Goal: Task Accomplishment & Management: Manage account settings

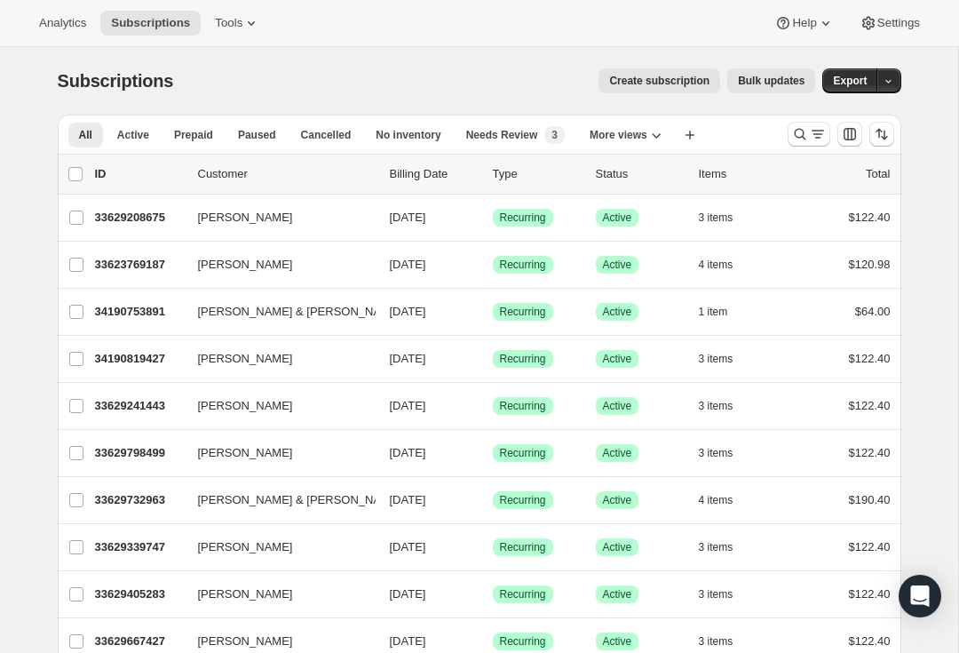
click at [806, 135] on icon "Search and filter results" at bounding box center [800, 134] width 18 height 18
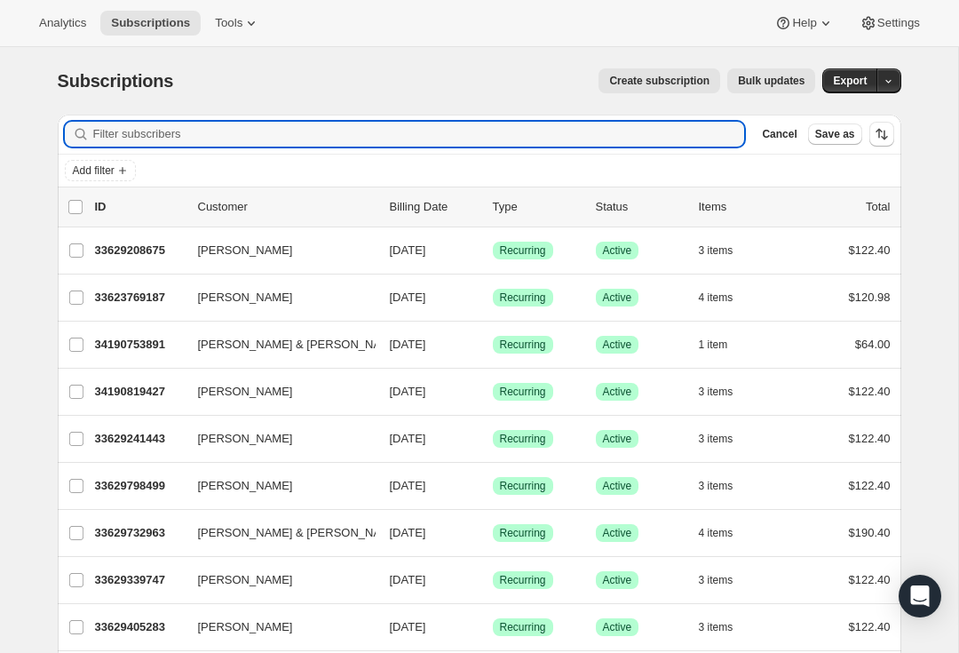
click at [424, 134] on input "Filter subscribers" at bounding box center [419, 134] width 652 height 25
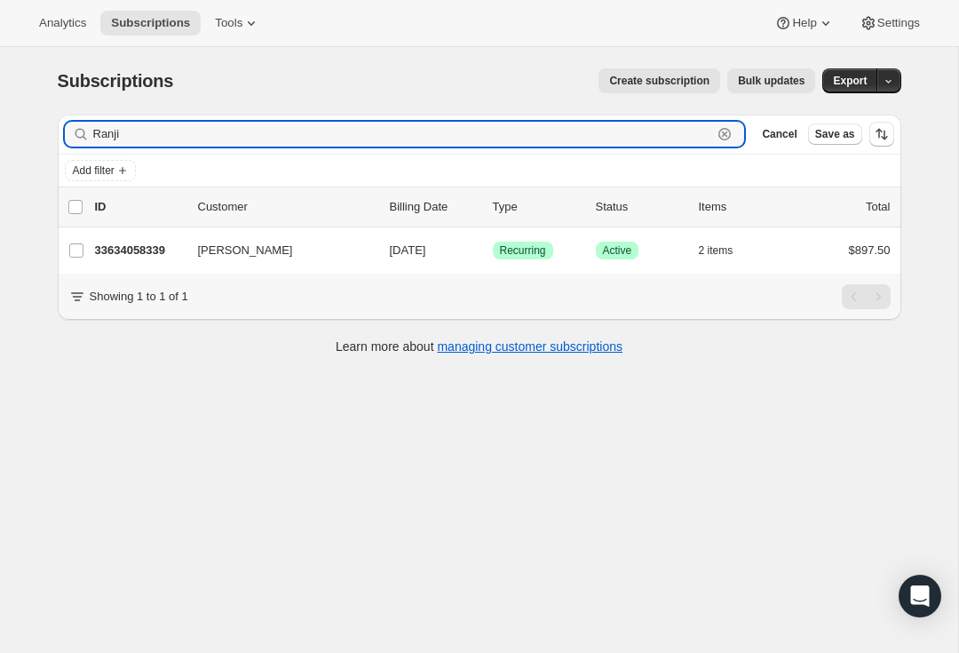
type input "Ranji"
click at [109, 246] on p "33634058339" at bounding box center [139, 251] width 89 height 18
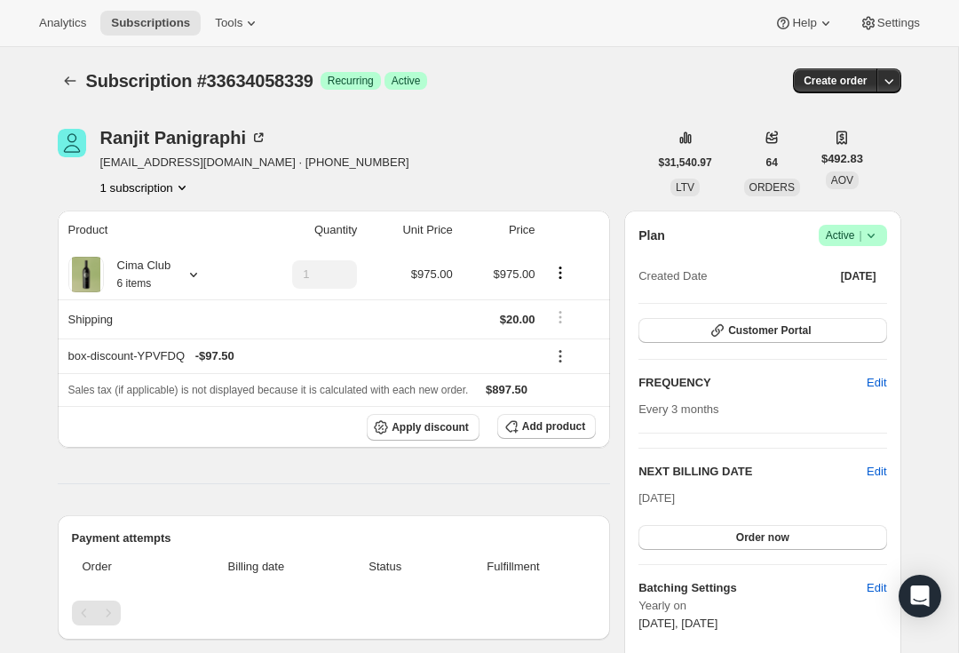
click at [815, 335] on button "Customer Portal" at bounding box center [763, 330] width 248 height 25
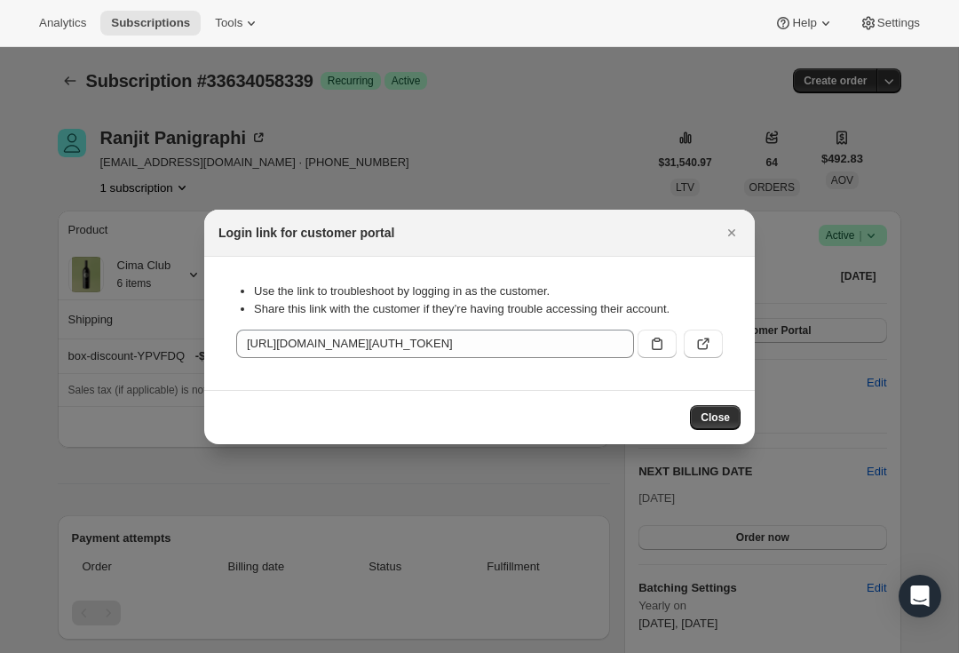
click at [718, 422] on span "Close" at bounding box center [715, 417] width 29 height 14
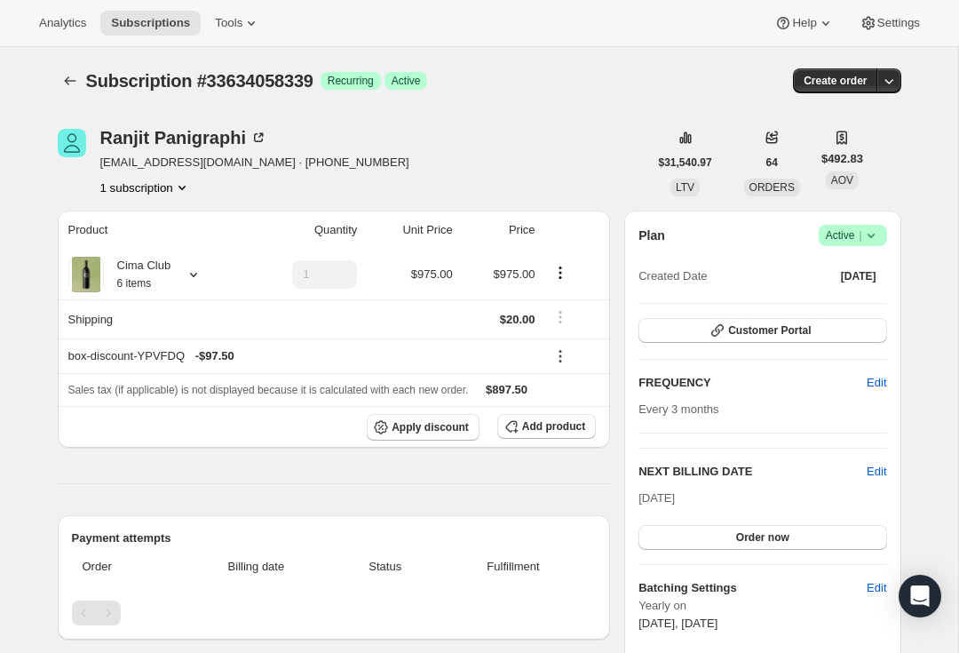
click at [835, 330] on button "Customer Portal" at bounding box center [763, 330] width 248 height 25
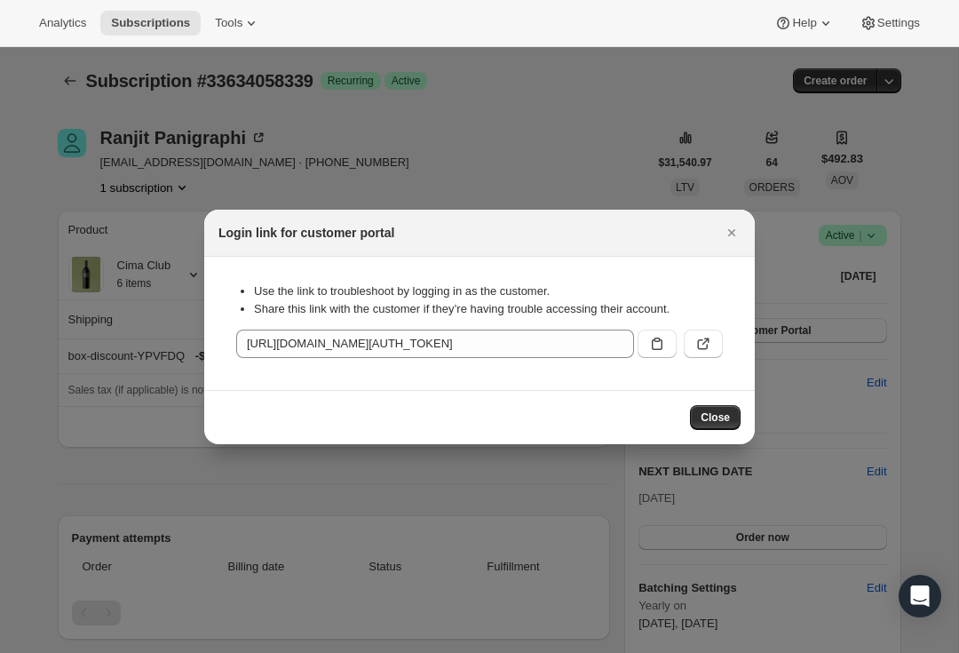
click at [706, 346] on icon ":rcc:" at bounding box center [704, 344] width 18 height 18
click at [721, 226] on button "Close" at bounding box center [731, 232] width 25 height 25
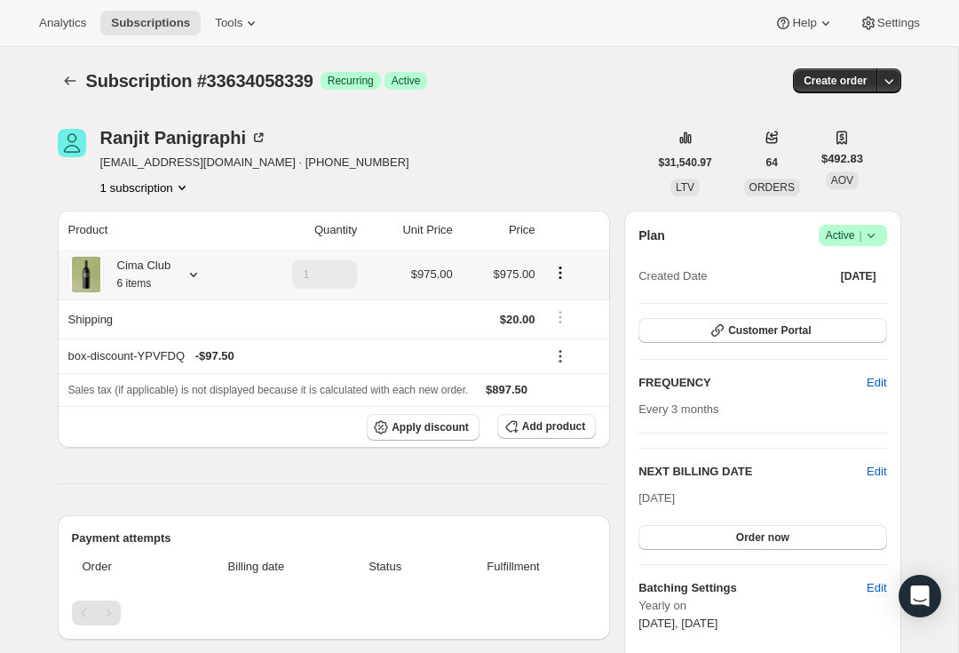
click at [171, 271] on div "Cima Club 6 items" at bounding box center [138, 275] width 68 height 36
click at [868, 238] on icon at bounding box center [871, 235] width 18 height 18
click at [883, 310] on button "Cancel subscription" at bounding box center [847, 300] width 111 height 28
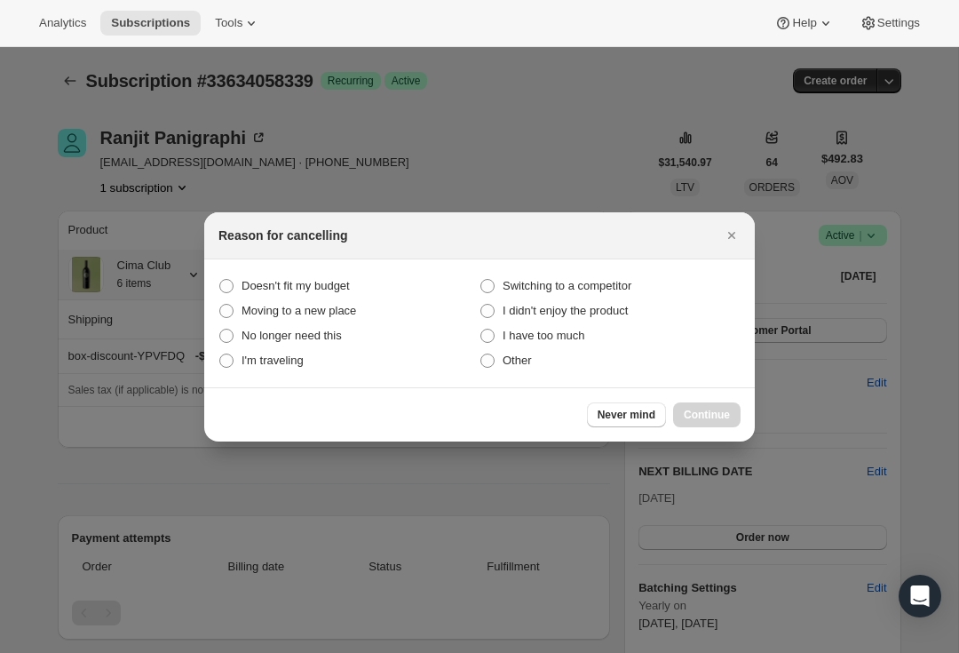
click at [526, 361] on span "Other" at bounding box center [517, 359] width 29 height 13
click at [481, 354] on input "Other" at bounding box center [480, 353] width 1 height 1
radio input "true"
click at [711, 420] on span "Continue" at bounding box center [707, 415] width 46 height 14
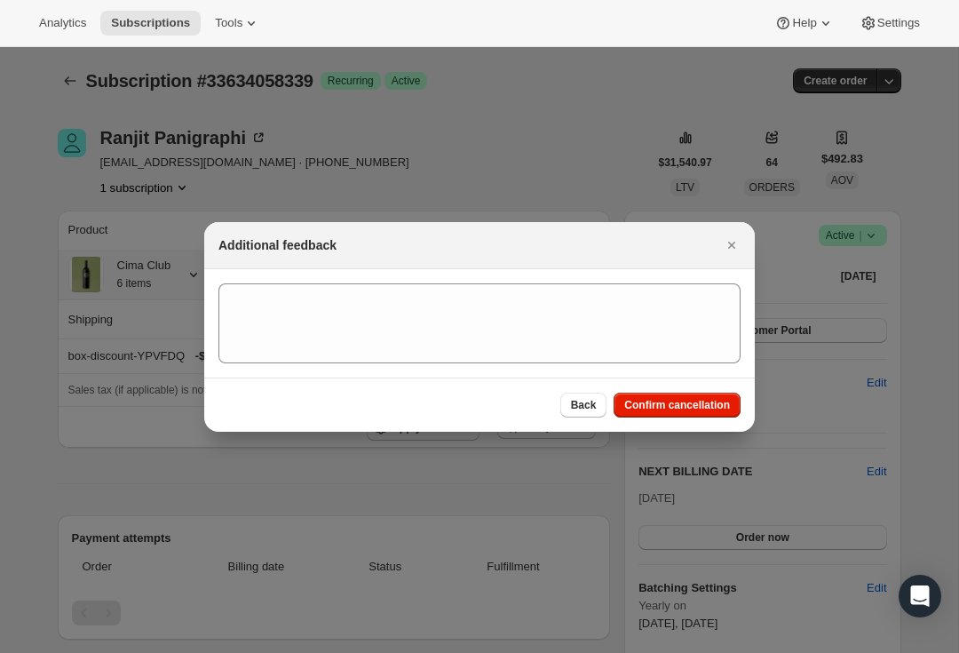
click at [712, 408] on span "Confirm cancellation" at bounding box center [677, 405] width 106 height 14
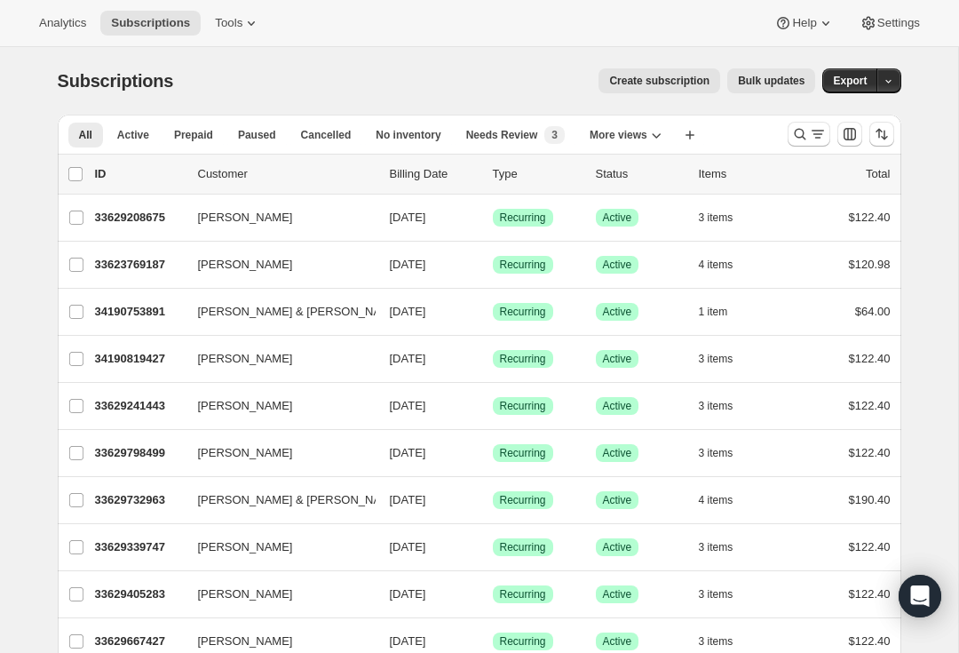
click at [807, 131] on icon "Search and filter results" at bounding box center [800, 134] width 18 height 18
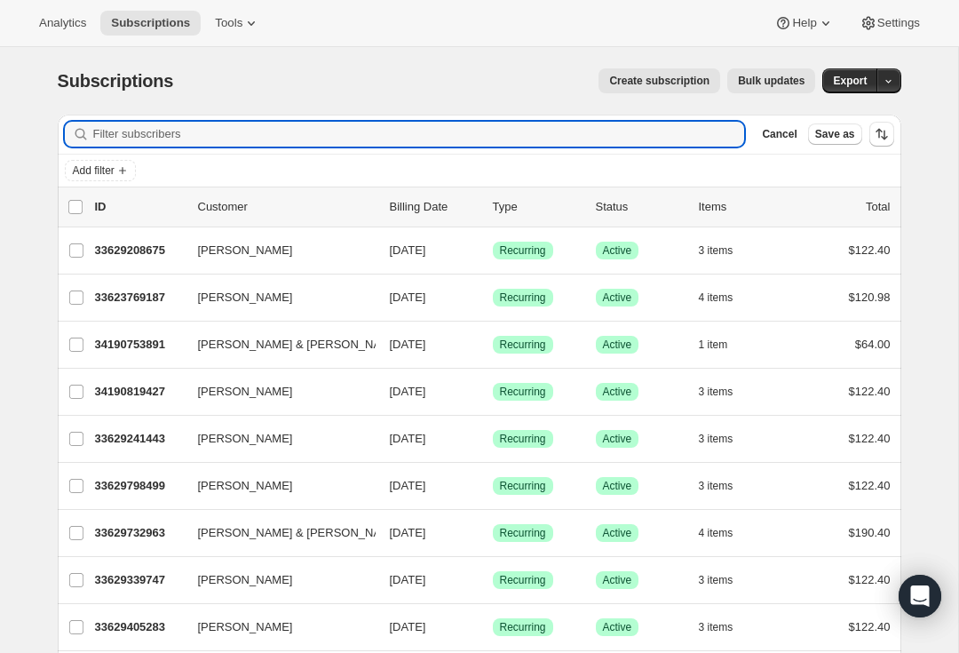
click at [298, 135] on input "Filter subscribers" at bounding box center [419, 134] width 652 height 25
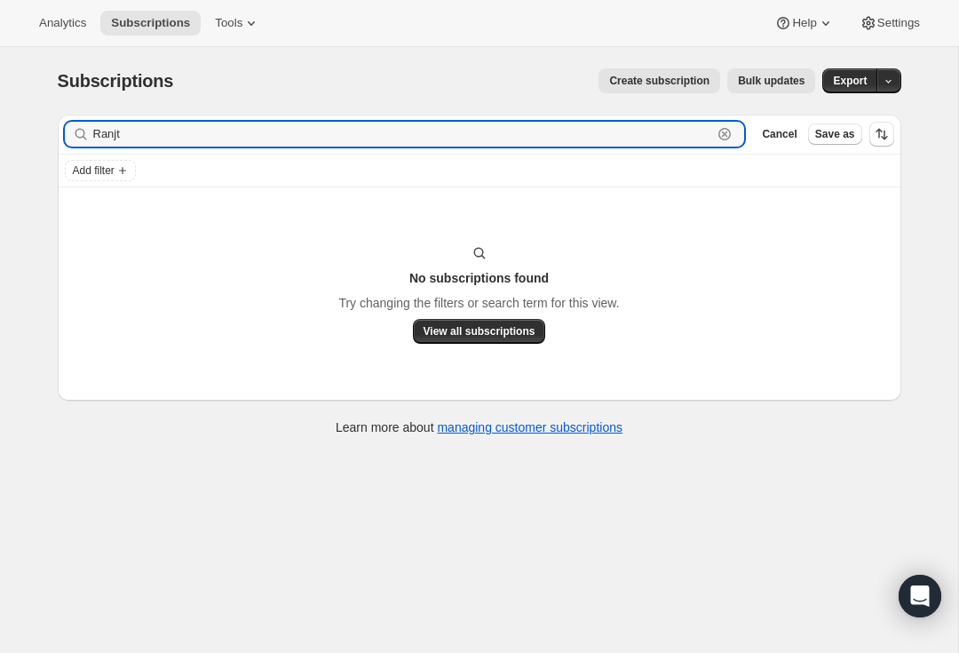
type input "Ranj"
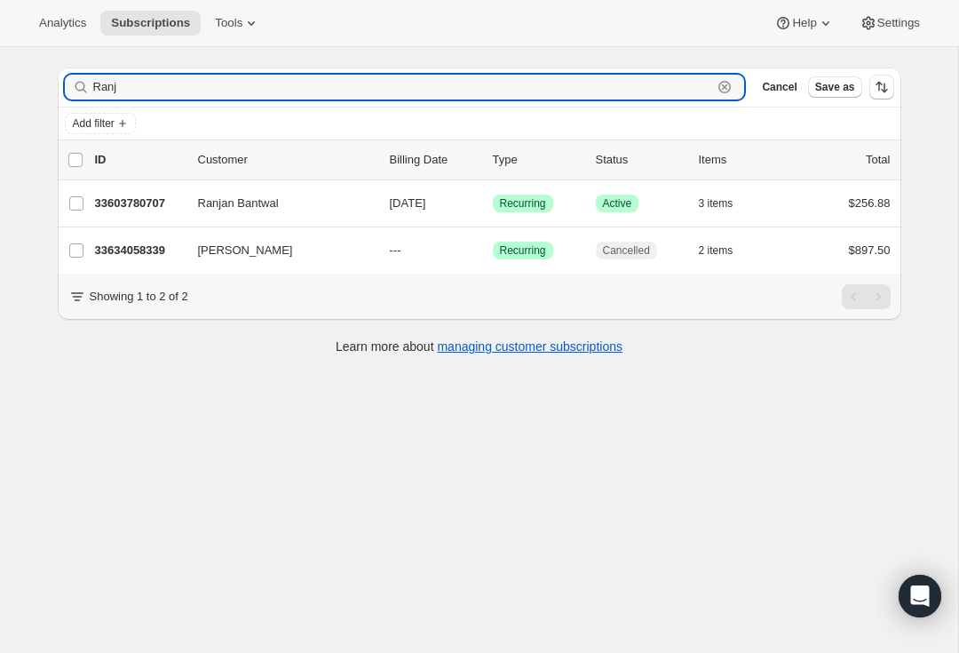
scroll to position [47, 0]
click at [135, 253] on p "33634058339" at bounding box center [139, 251] width 89 height 18
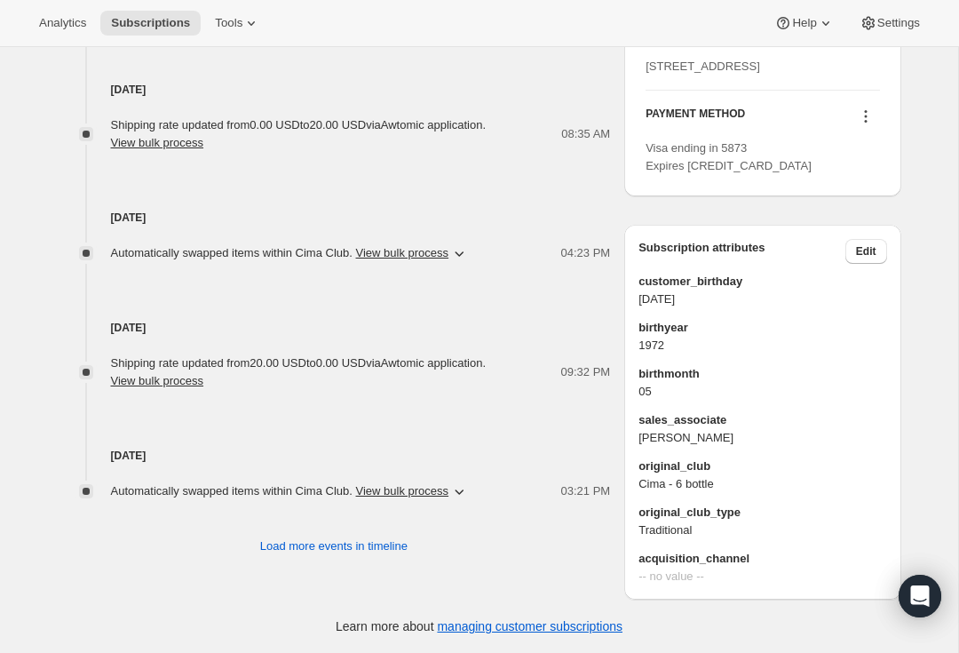
scroll to position [870, 0]
